Goal: Information Seeking & Learning: Learn about a topic

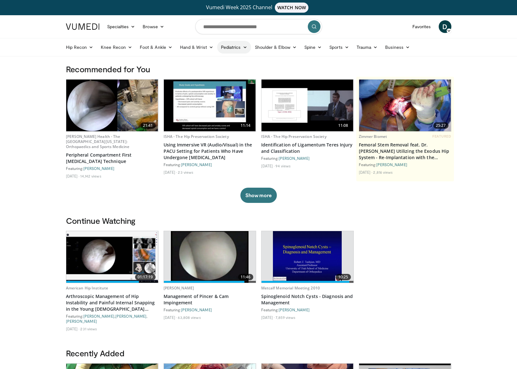
click at [240, 48] on link "Pediatrics" at bounding box center [234, 47] width 34 height 13
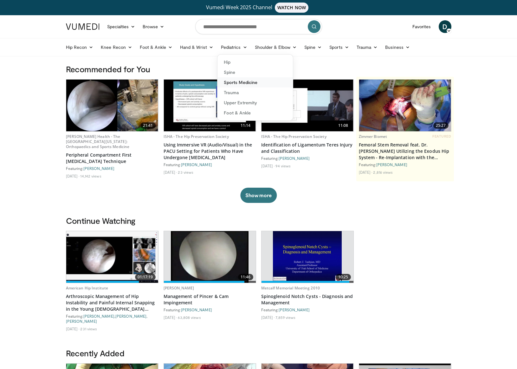
click at [243, 84] on link "Sports Medicine" at bounding box center [256, 82] width 76 height 10
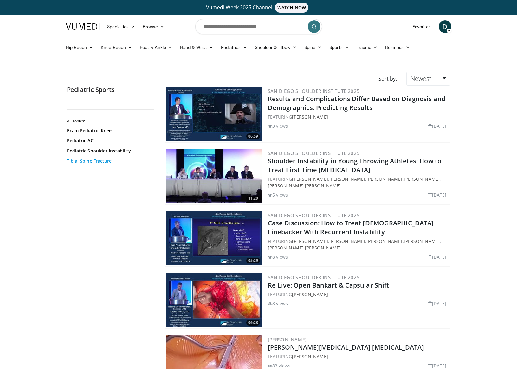
click at [85, 161] on link "Tibial Spine Fracture" at bounding box center [110, 161] width 86 height 6
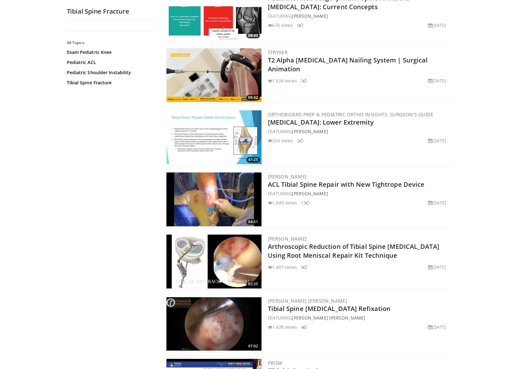
scroll to position [164, 0]
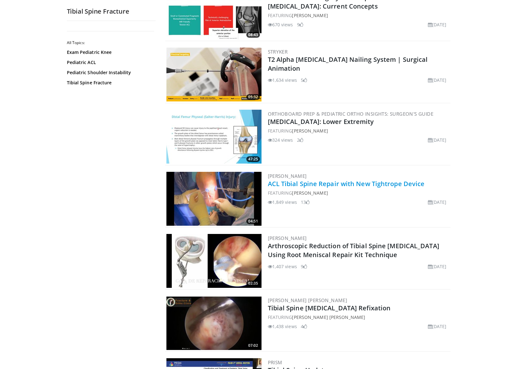
click at [341, 187] on link "ACL Tibial Spine Repair with New Tightrope Device" at bounding box center [346, 184] width 157 height 9
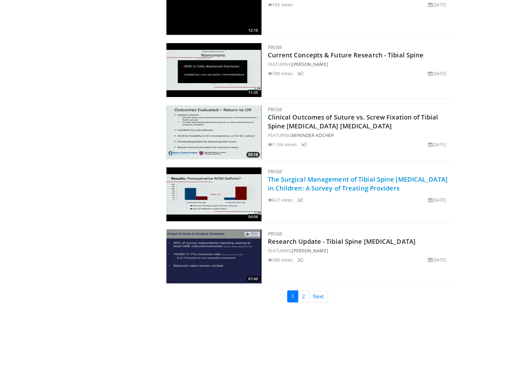
scroll to position [1348, 0]
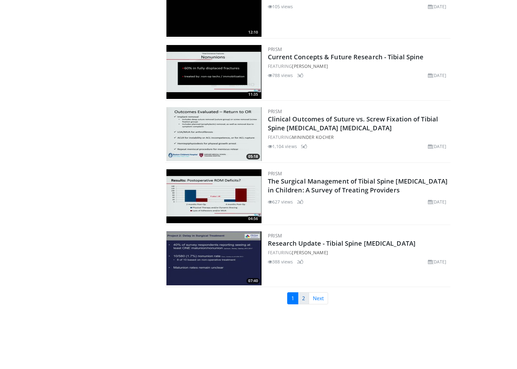
click at [306, 300] on link "2" at bounding box center [303, 299] width 11 height 12
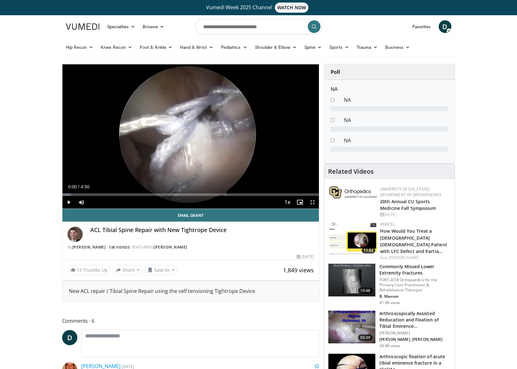
click at [67, 201] on span "Video Player" at bounding box center [69, 202] width 13 height 13
click at [313, 202] on span "Video Player" at bounding box center [312, 202] width 13 height 13
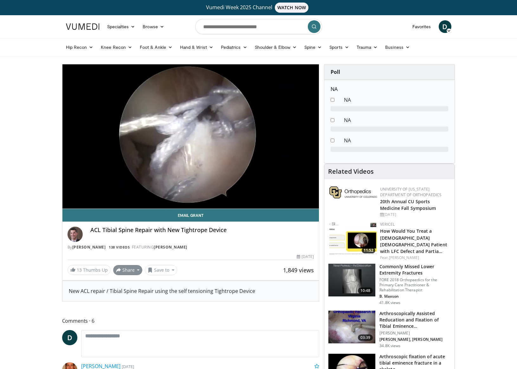
click at [127, 269] on button "Share" at bounding box center [128, 270] width 30 height 10
click at [136, 270] on button "Share" at bounding box center [128, 270] width 30 height 10
click at [133, 284] on span "E-mail" at bounding box center [127, 284] width 18 height 7
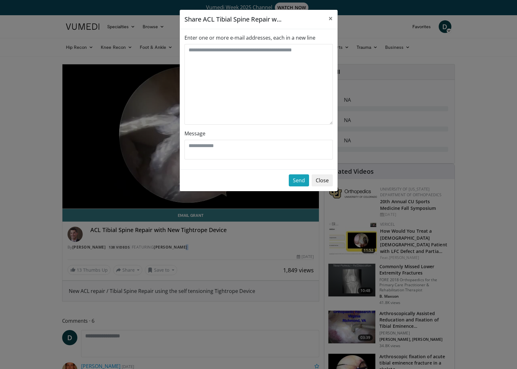
click at [331, 181] on button "Close" at bounding box center [322, 180] width 21 height 12
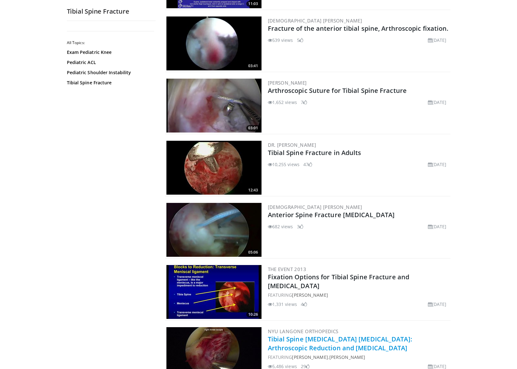
scroll to position [319, 0]
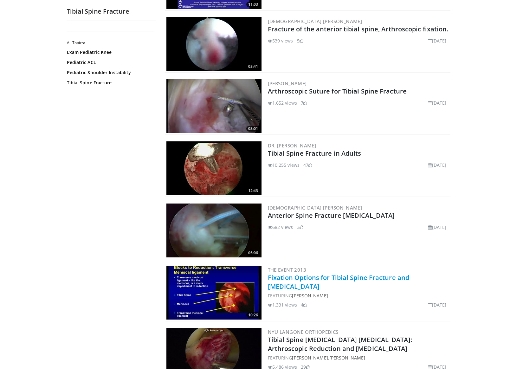
click at [310, 280] on link "Fixation Options for Tibial Spine Fracture and [MEDICAL_DATA]" at bounding box center [339, 281] width 142 height 17
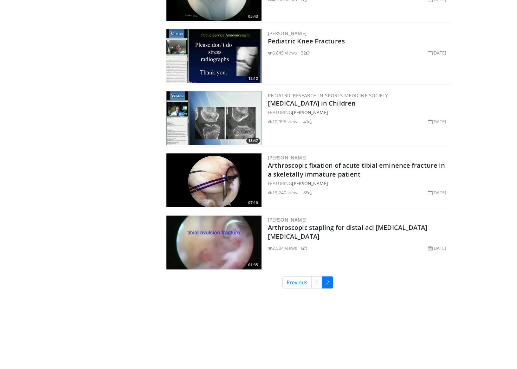
scroll to position [1241, 0]
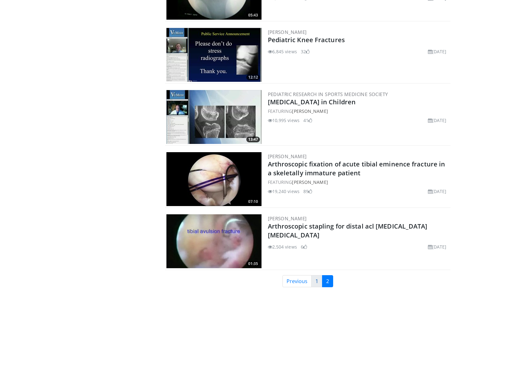
click at [317, 280] on link "1" at bounding box center [317, 281] width 11 height 12
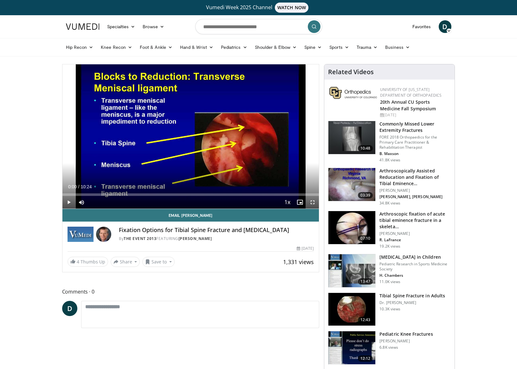
click at [68, 203] on span "Video Player" at bounding box center [69, 202] width 13 height 13
click at [69, 200] on span "Video Player" at bounding box center [69, 202] width 13 height 13
click at [69, 202] on span "Video Player" at bounding box center [69, 202] width 13 height 13
click at [69, 203] on span "Video Player" at bounding box center [69, 202] width 13 height 13
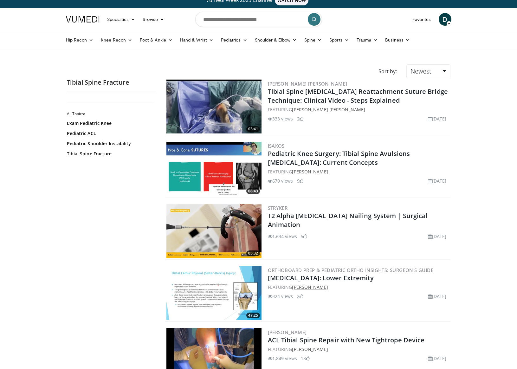
scroll to position [6, 0]
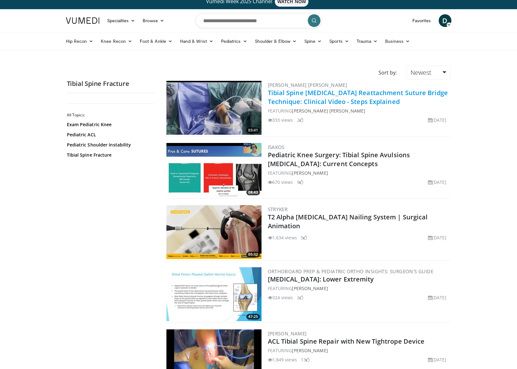
click at [321, 92] on link "Tibial Spine [MEDICAL_DATA] Reattachment Suture Bridge Technique: Clinical Vide…" at bounding box center [358, 97] width 180 height 17
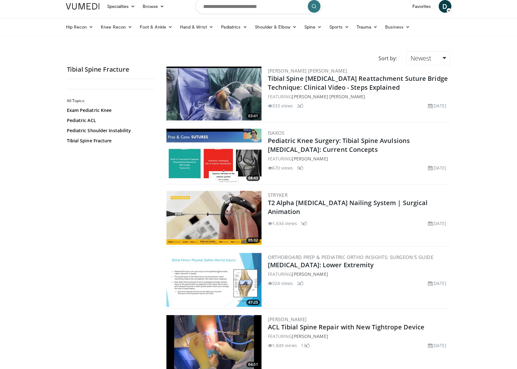
scroll to position [26, 0]
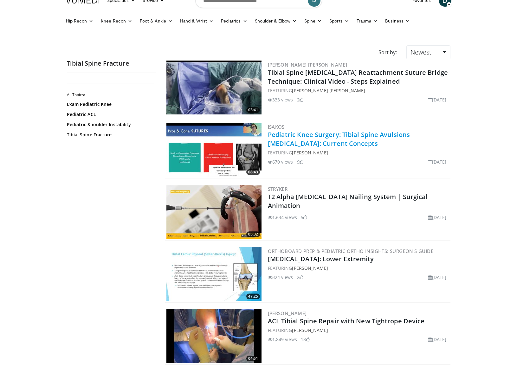
click at [315, 139] on link "Pediatric Knee Surgery: Tibial Spine Avulsions Fractures: Current Concepts" at bounding box center [339, 138] width 142 height 17
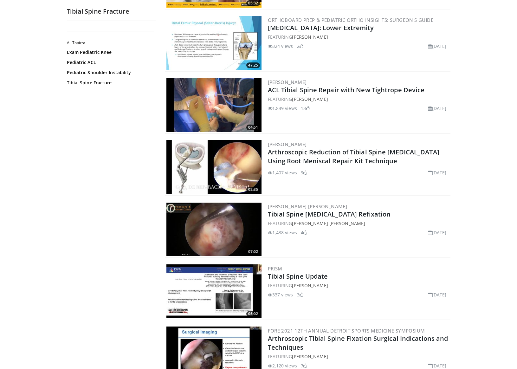
scroll to position [258, 0]
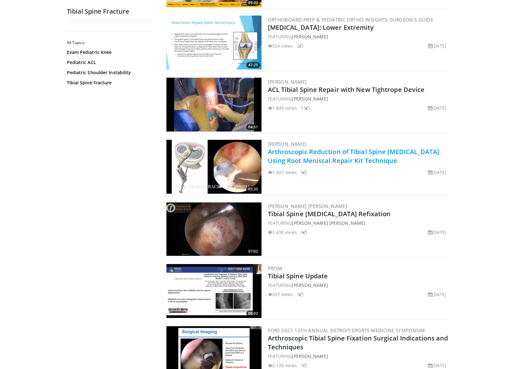
click at [350, 159] on link "Arthroscopic Reduction of Tibial Spine Avulsion Using Root Meniscal Repair Kit …" at bounding box center [354, 156] width 172 height 17
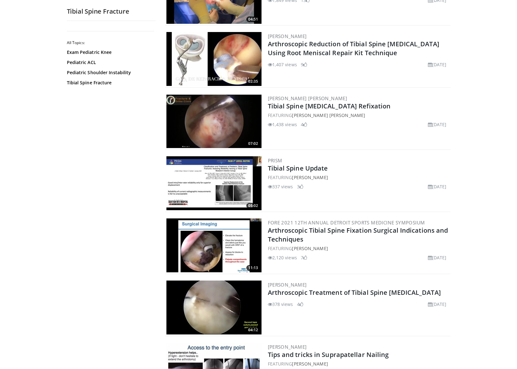
scroll to position [375, 0]
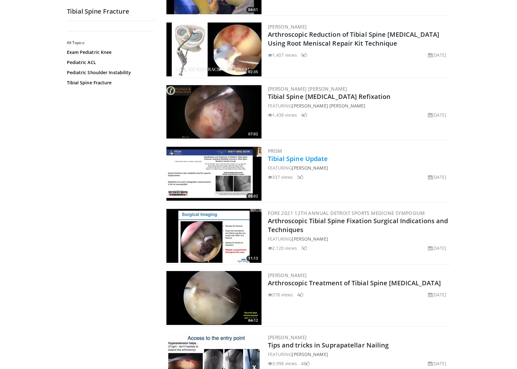
click at [307, 158] on link "Tibial Spine Update" at bounding box center [298, 159] width 60 height 9
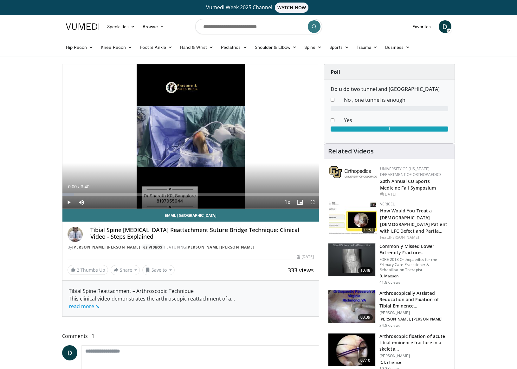
click at [68, 203] on span "Video Player" at bounding box center [69, 202] width 13 height 13
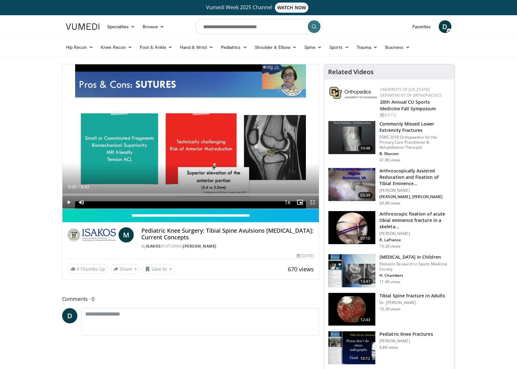
click at [312, 201] on span "Video Player" at bounding box center [312, 202] width 13 height 13
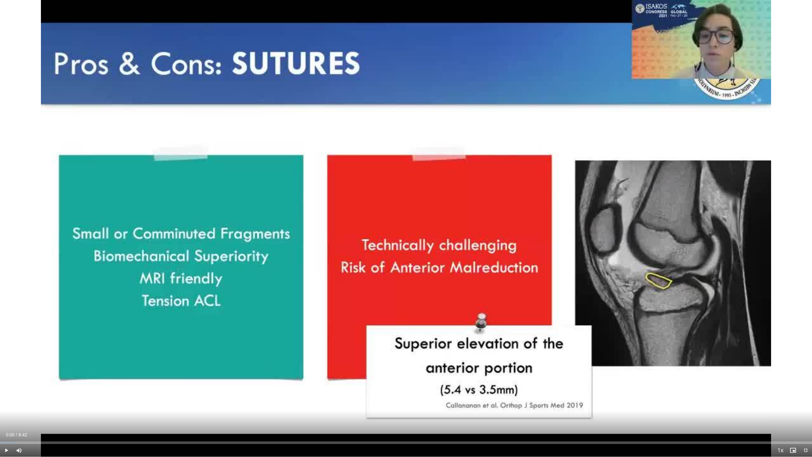
click at [5, 369] on span "Video Player" at bounding box center [6, 450] width 13 height 13
click at [7, 369] on span "Video Player" at bounding box center [6, 450] width 13 height 13
click at [8, 369] on span "Video Player" at bounding box center [6, 450] width 13 height 13
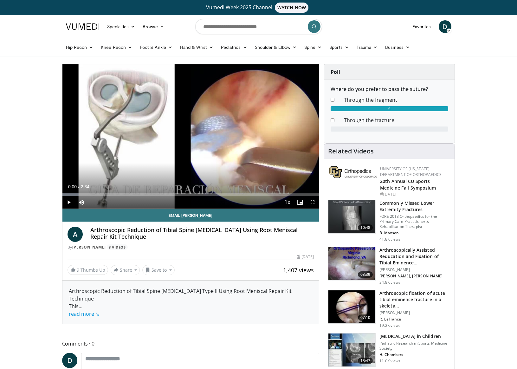
click at [313, 202] on span "Video Player" at bounding box center [312, 202] width 13 height 13
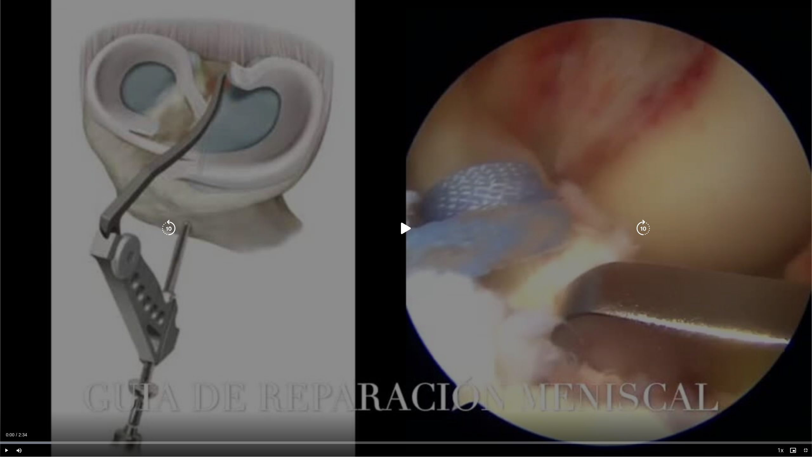
click at [8, 369] on span "Video Player" at bounding box center [6, 450] width 13 height 13
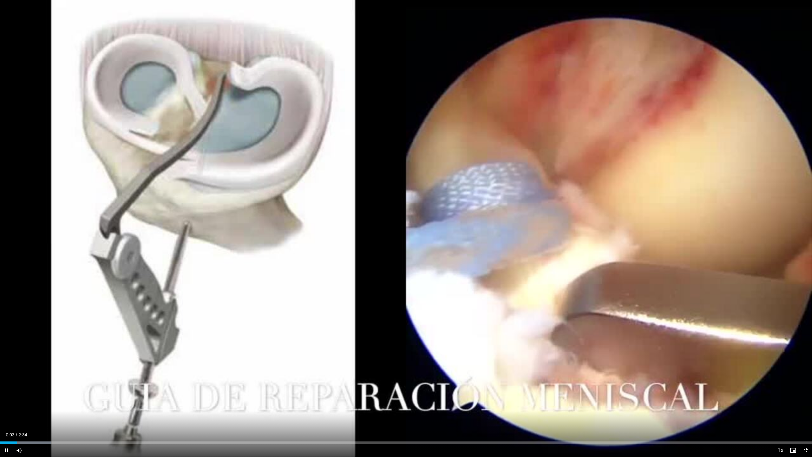
click at [9, 369] on span "Video Player" at bounding box center [6, 450] width 13 height 13
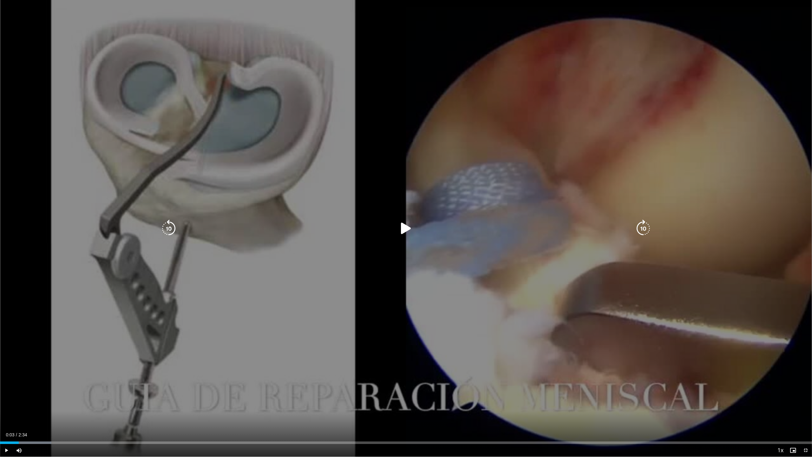
click at [404, 232] on icon "Video Player" at bounding box center [406, 229] width 18 height 18
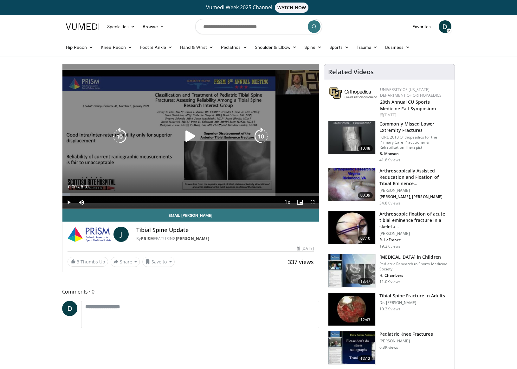
click at [189, 136] on icon "Video Player" at bounding box center [191, 137] width 18 height 18
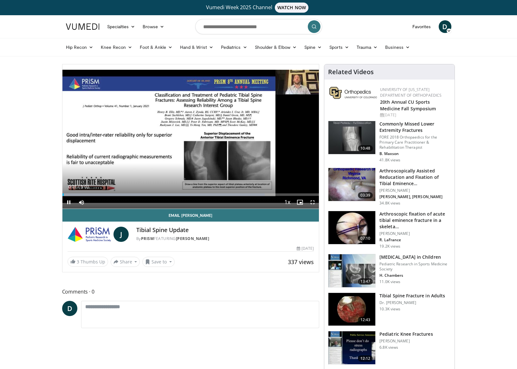
click at [315, 203] on span "Video Player" at bounding box center [312, 202] width 13 height 13
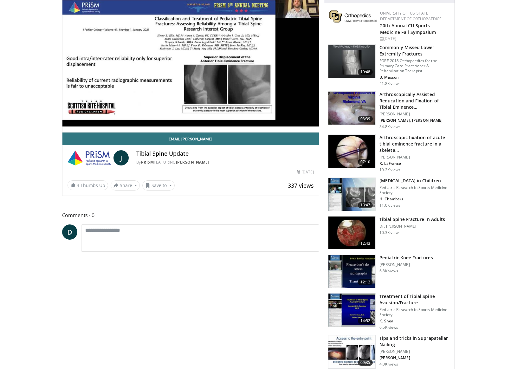
scroll to position [78, 0]
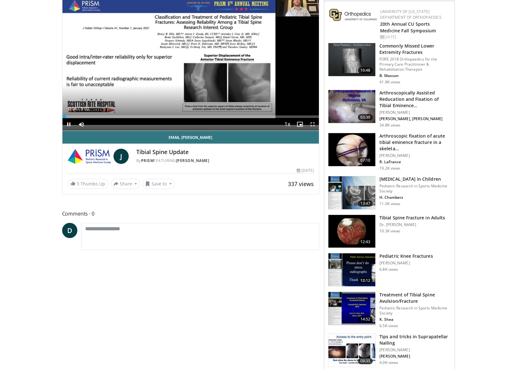
click at [69, 124] on span "Video Player" at bounding box center [69, 124] width 13 height 13
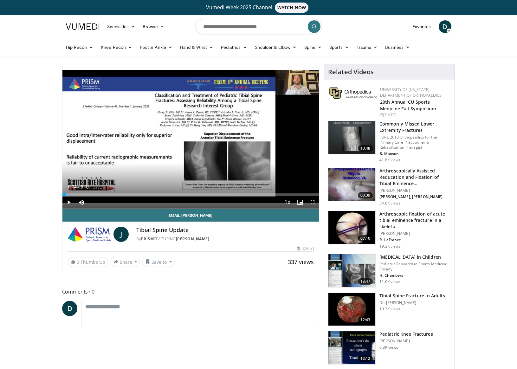
scroll to position [0, 0]
